Goal: Contribute content

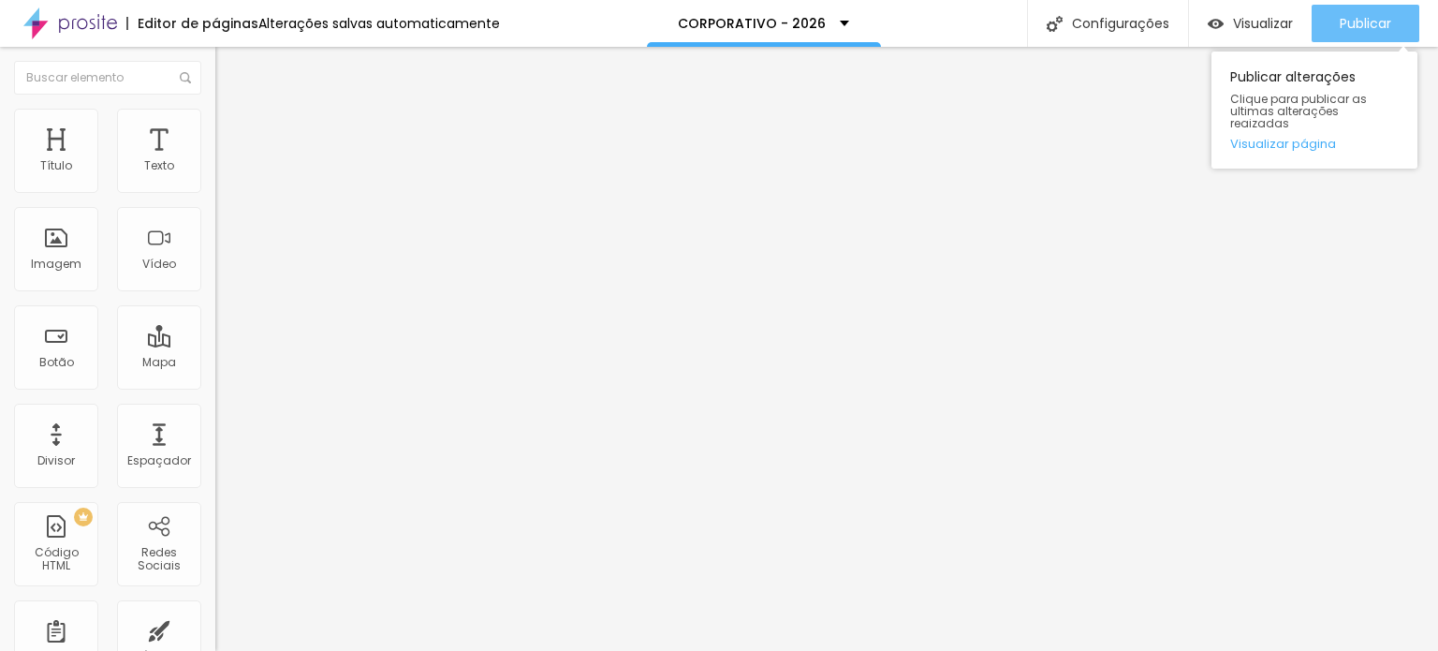
click at [1368, 27] on span "Publicar" at bounding box center [1364, 23] width 51 height 15
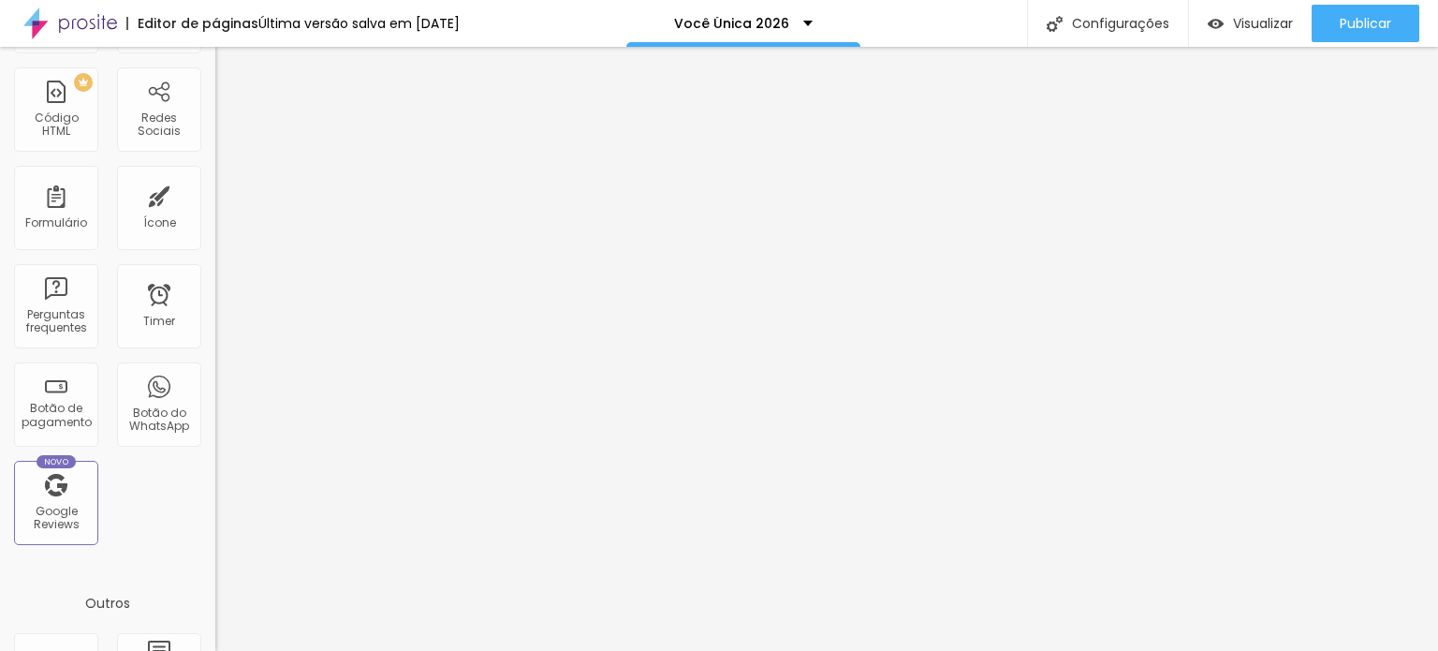
scroll to position [562, 0]
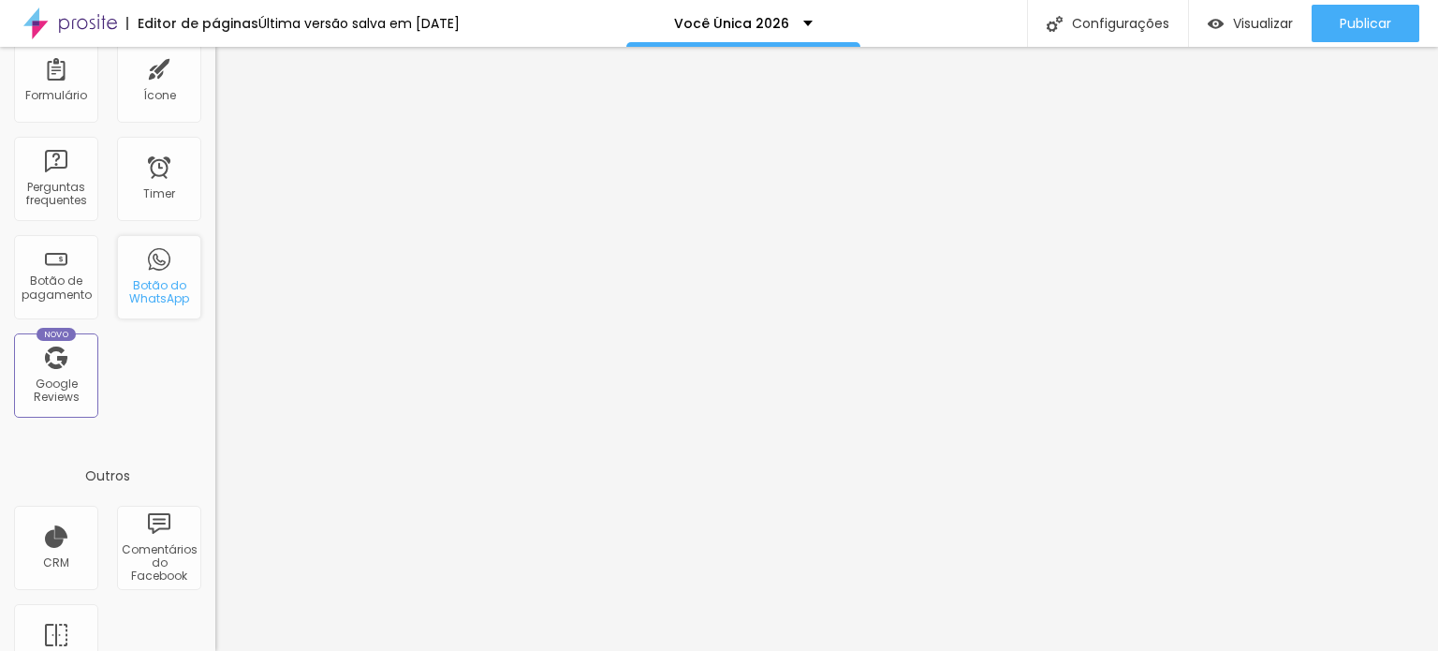
click at [157, 302] on div "Botão do WhatsApp" at bounding box center [159, 292] width 74 height 27
click at [63, 388] on div "Google Reviews" at bounding box center [56, 390] width 74 height 27
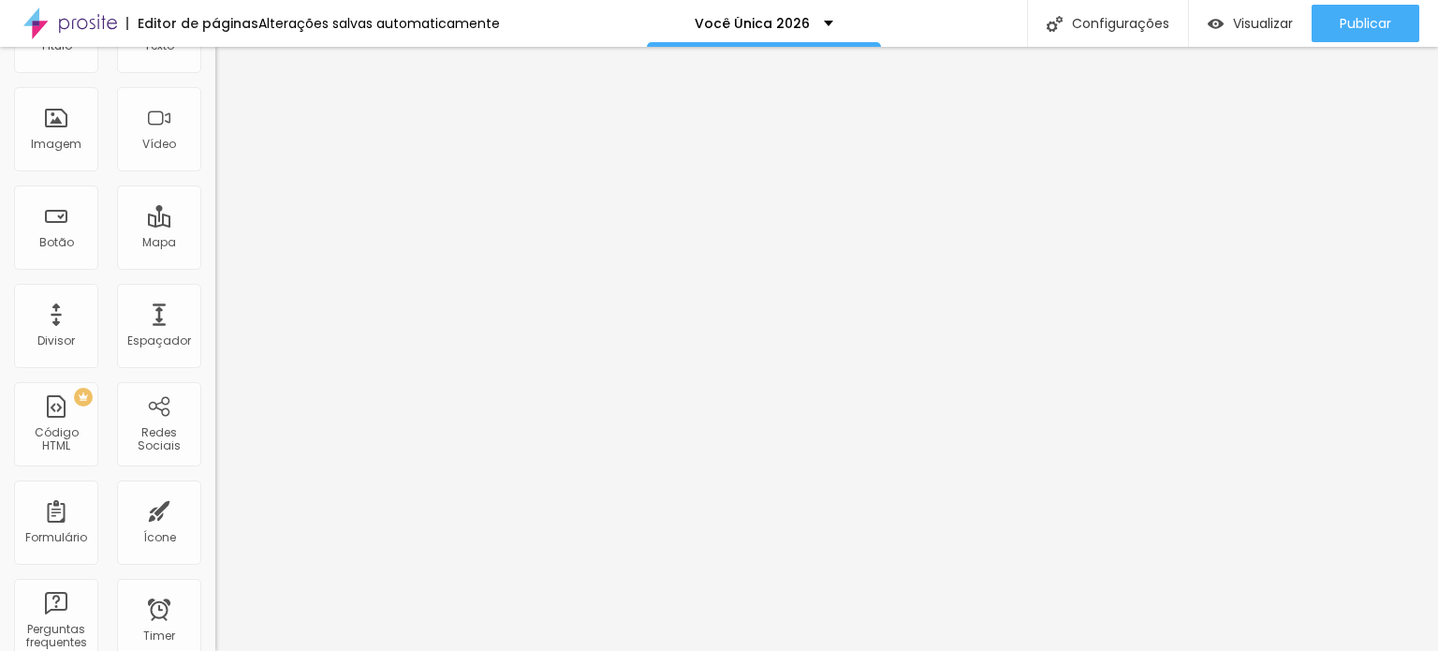
scroll to position [0, 0]
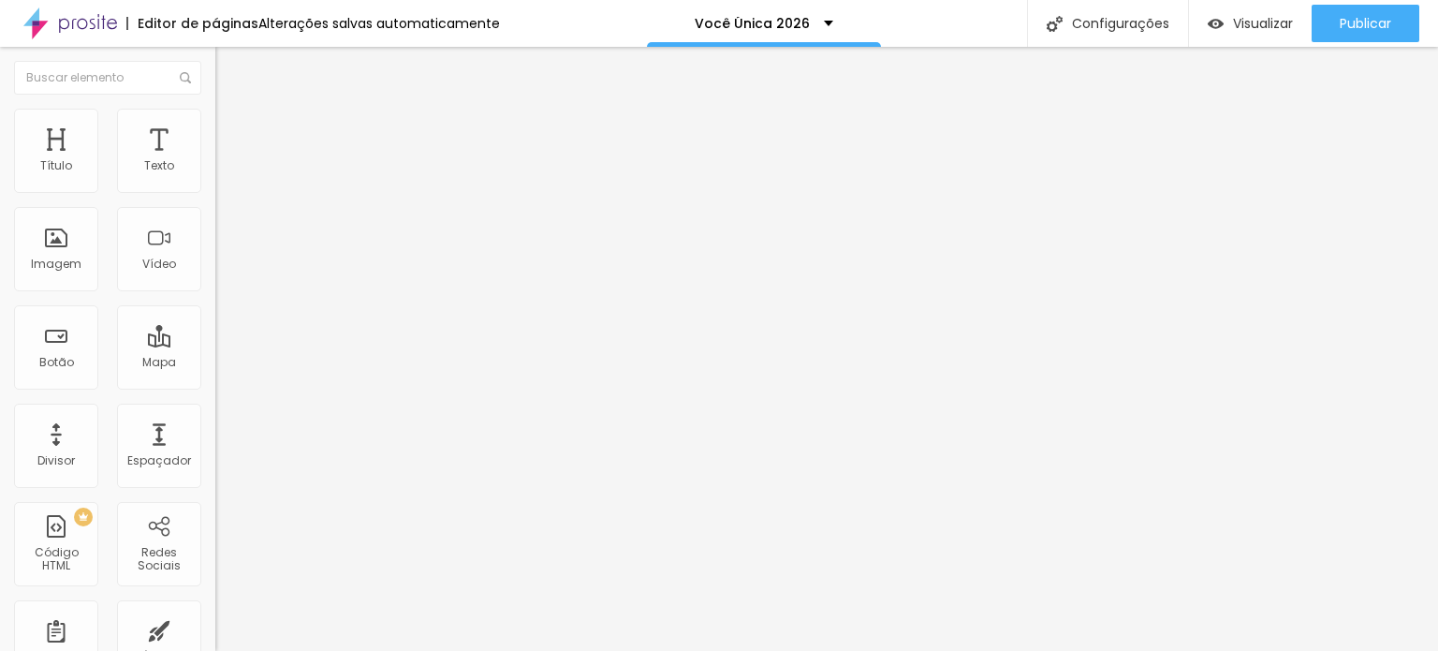
click at [215, 374] on input at bounding box center [342, 383] width 255 height 19
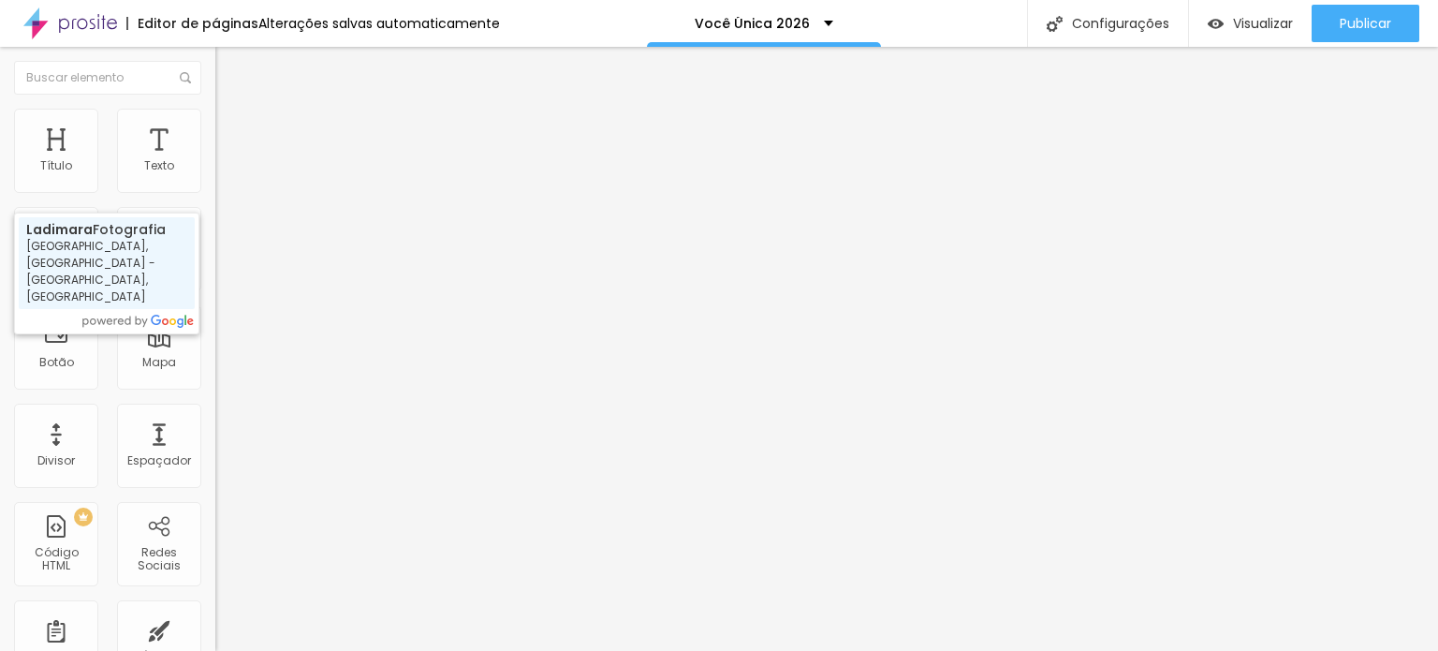
type input "Ladimara Fotografia - [GEOGRAPHIC_DATA], [GEOGRAPHIC_DATA] - [GEOGRAPHIC_DATA],…"
